Goal: Task Accomplishment & Management: Manage account settings

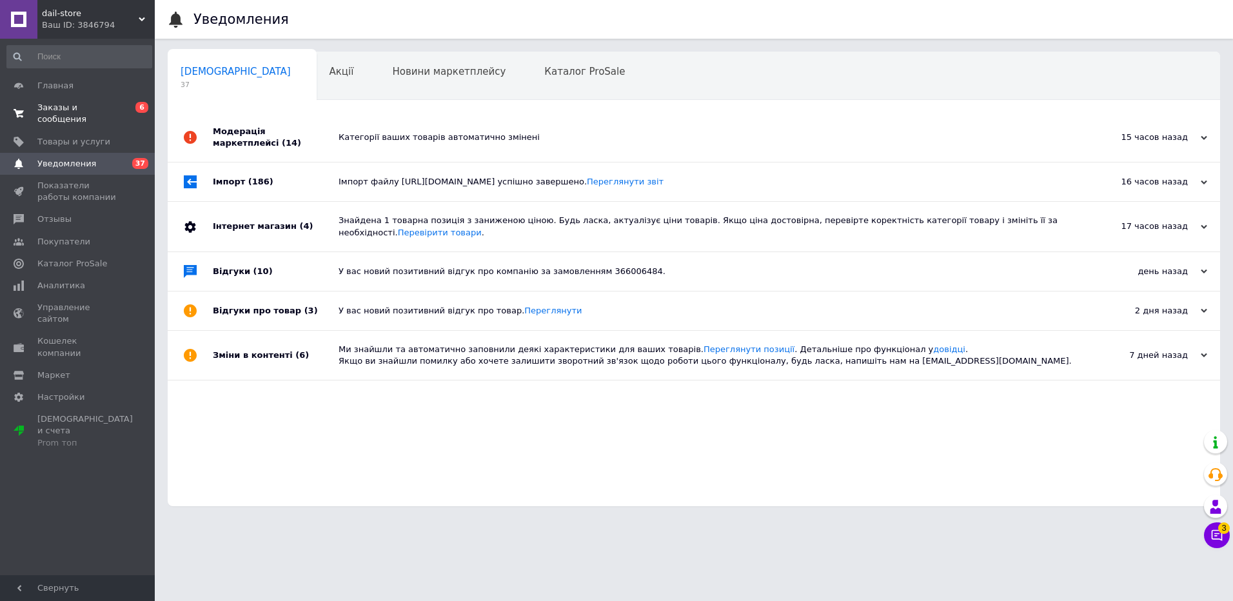
click at [113, 109] on span "Заказы и сообщения" at bounding box center [78, 113] width 82 height 23
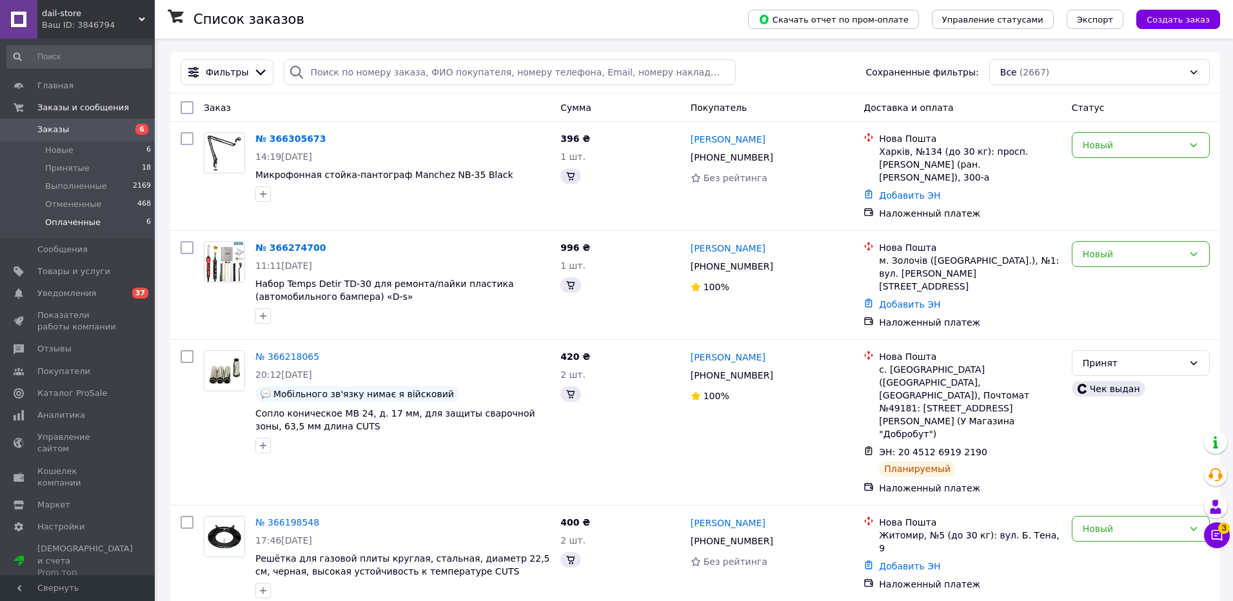
click at [68, 223] on span "Оплаченные" at bounding box center [72, 223] width 55 height 12
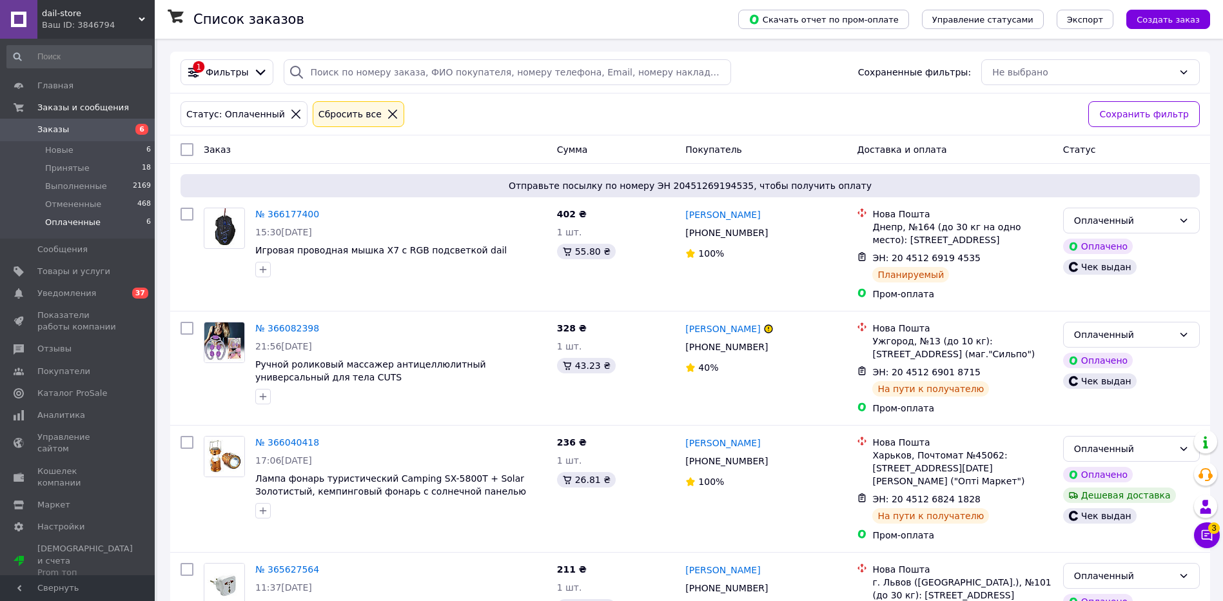
click at [68, 21] on div "Ваш ID: 3846794" at bounding box center [98, 25] width 113 height 12
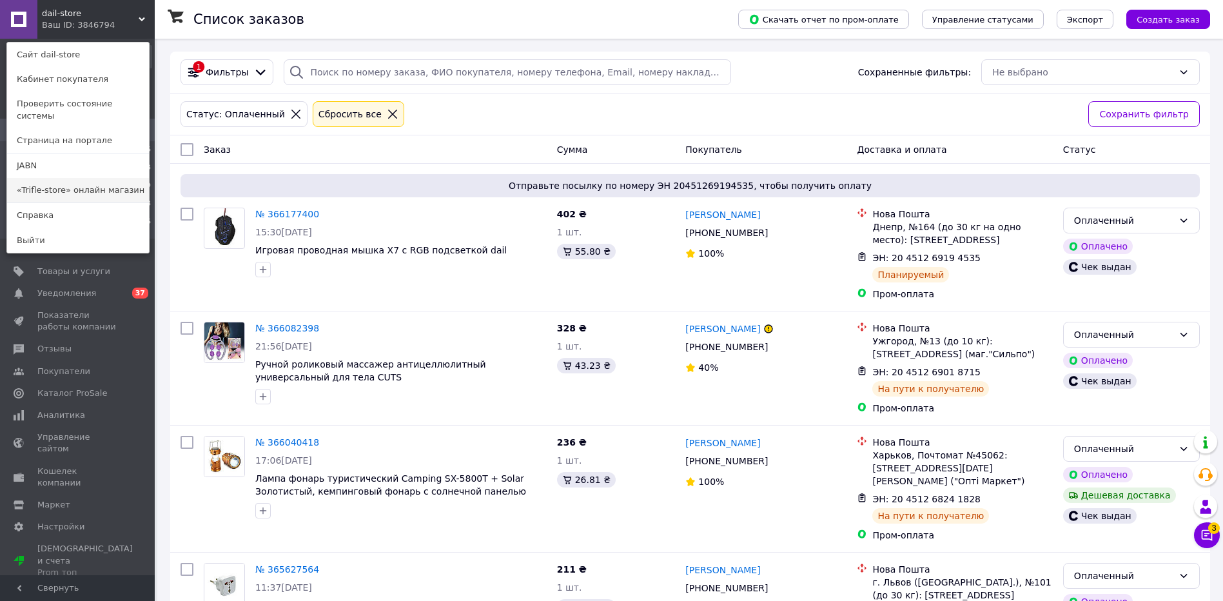
click at [46, 178] on link "«Trifle-store» онлайн магазин" at bounding box center [78, 190] width 142 height 25
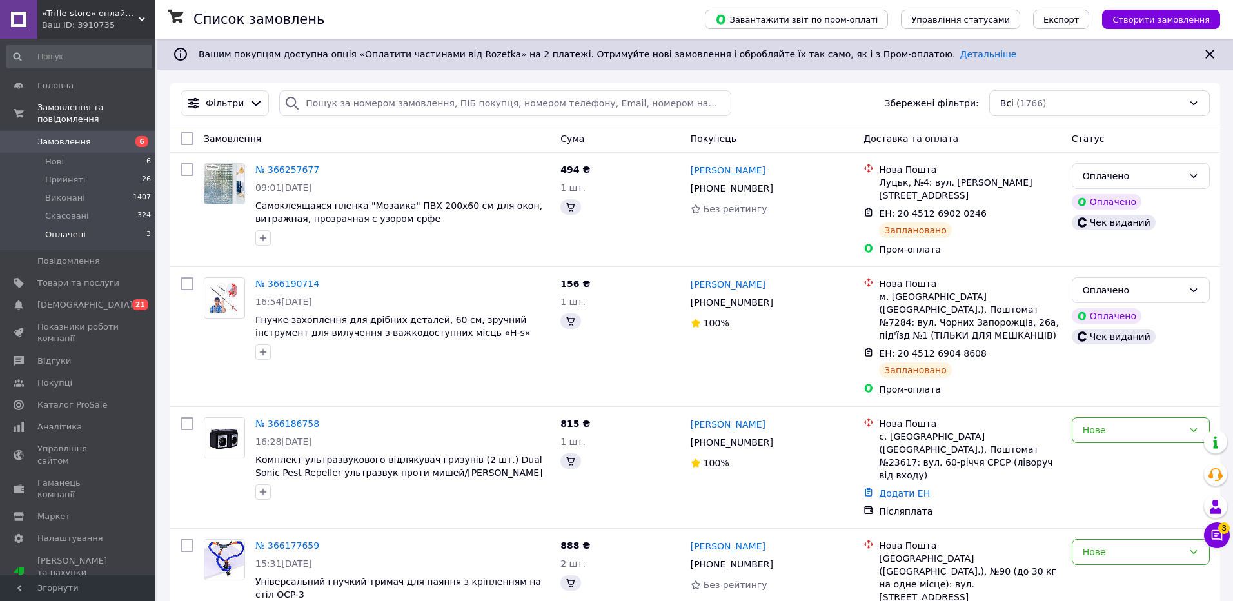
click at [75, 229] on span "Оплачені" at bounding box center [65, 235] width 41 height 12
